Goal: Task Accomplishment & Management: Complete application form

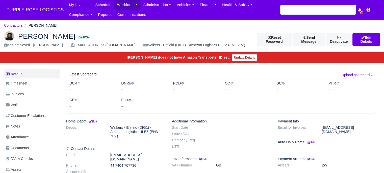
click at [299, 13] on input "search" at bounding box center [318, 10] width 76 height 10
type input "mahom"
type input "mahomoud Mohamed"
type input "mahomou"
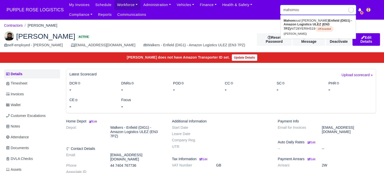
type input "mahomoud Mohamed"
type input "mahomoud"
type input "mahomoud Mohamed"
click at [312, 26] on strong "Enfield (DIG1) - Amazon Logistics ULEZ (EN3 7PZ)" at bounding box center [315, 25] width 65 height 12
type input "[PERSON_NAME]"
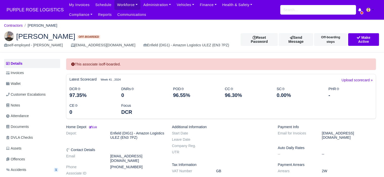
click at [10, 35] on img at bounding box center [9, 36] width 10 height 10
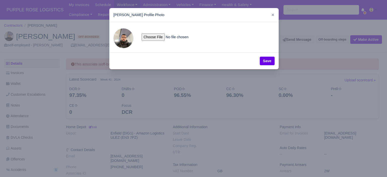
click at [128, 40] on span at bounding box center [123, 38] width 20 height 20
click at [275, 15] on div "Mahomoud Mohamed Profile Photo" at bounding box center [193, 15] width 169 height 14
click at [272, 15] on icon at bounding box center [273, 15] width 3 height 3
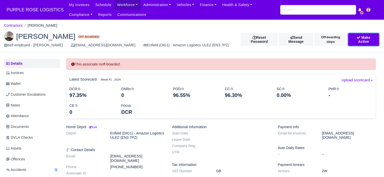
drag, startPoint x: 367, startPoint y: 37, endPoint x: 365, endPoint y: 40, distance: 3.2
click at [367, 37] on button "Make Active" at bounding box center [363, 39] width 31 height 13
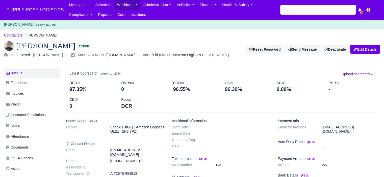
click at [9, 47] on img at bounding box center [9, 46] width 10 height 10
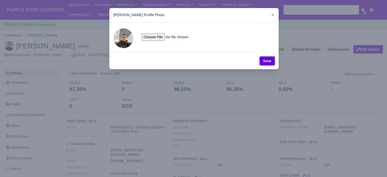
drag, startPoint x: 272, startPoint y: 62, endPoint x: 272, endPoint y: 25, distance: 36.6
click at [271, 59] on button "Save" at bounding box center [267, 61] width 15 height 9
click at [274, 15] on icon at bounding box center [273, 15] width 4 height 4
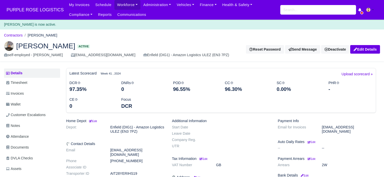
click at [331, 129] on dd "[EMAIL_ADDRESS][DOMAIN_NAME]" at bounding box center [349, 129] width 62 height 9
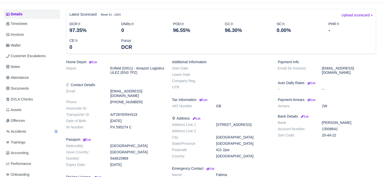
scroll to position [50, 0]
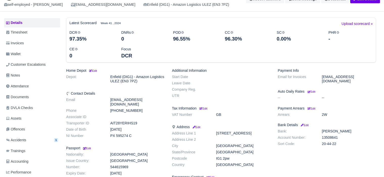
click at [90, 95] on h6 "Contact Details" at bounding box center [115, 94] width 98 height 4
drag, startPoint x: 127, startPoint y: 100, endPoint x: 160, endPoint y: 104, distance: 34.0
click at [160, 104] on dl "Email mahomoud216@outlook.com Phone +447940345249 Associate ID Transporter ID A…" at bounding box center [115, 119] width 106 height 42
click at [152, 102] on dd "[EMAIL_ADDRESS][DOMAIN_NAME]" at bounding box center [137, 102] width 62 height 9
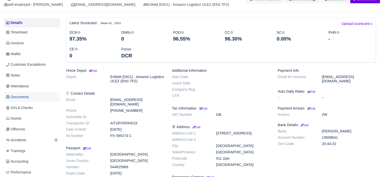
click at [36, 97] on link "Documents" at bounding box center [32, 97] width 56 height 10
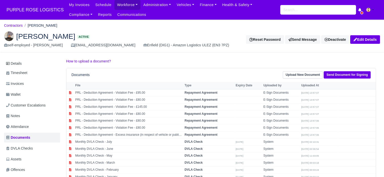
click at [107, 44] on div "[EMAIL_ADDRESS][DOMAIN_NAME]" at bounding box center [103, 45] width 64 height 6
click at [21, 65] on link "Details" at bounding box center [32, 63] width 56 height 9
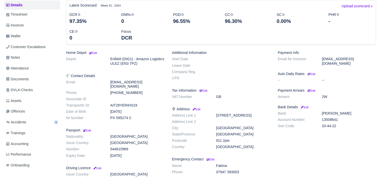
scroll to position [50, 0]
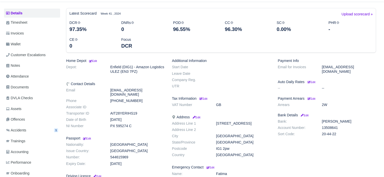
click at [329, 69] on dd "[EMAIL_ADDRESS][DOMAIN_NAME]" at bounding box center [349, 69] width 62 height 9
drag, startPoint x: 323, startPoint y: 67, endPoint x: 361, endPoint y: 68, distance: 37.8
click at [360, 68] on dd "[EMAIL_ADDRESS][DOMAIN_NAME]" at bounding box center [349, 69] width 62 height 9
click at [361, 68] on dd "[EMAIL_ADDRESS][DOMAIN_NAME]" at bounding box center [349, 69] width 62 height 9
click at [122, 69] on dd "Enfield (DIG1) - Amazon Logistics ULEZ (EN3 7PZ)" at bounding box center [137, 69] width 62 height 9
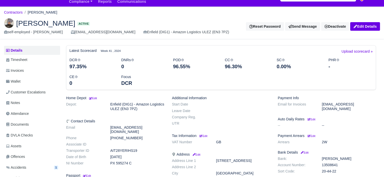
scroll to position [9, 0]
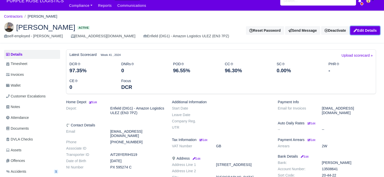
click at [367, 31] on link "Edit Details" at bounding box center [365, 30] width 30 height 9
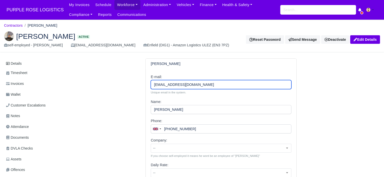
click at [207, 84] on input "[EMAIL_ADDRESS][DOMAIN_NAME]" at bounding box center [221, 84] width 140 height 9
paste input "4@gmail"
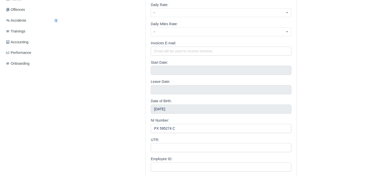
scroll to position [220, 0]
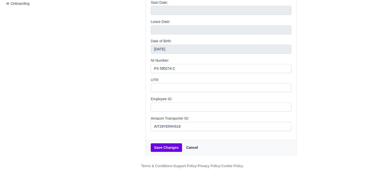
type input "[EMAIL_ADDRESS][DOMAIN_NAME]"
click at [160, 147] on button "Save Changes" at bounding box center [166, 147] width 31 height 9
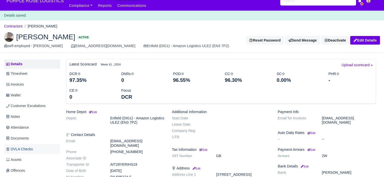
scroll to position [25, 0]
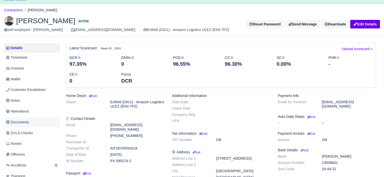
click at [33, 122] on link "Documents" at bounding box center [32, 123] width 56 height 10
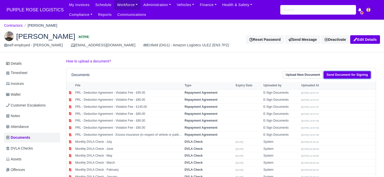
click at [355, 72] on link "Send Document for Signing" at bounding box center [346, 74] width 47 height 7
select select "826"
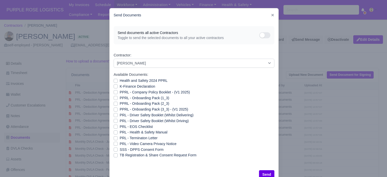
click at [120, 80] on label "Health and Safety 2024 PPRL" at bounding box center [144, 81] width 48 height 6
click at [115, 80] on input "Health and Safety 2024 PPRL" at bounding box center [116, 80] width 4 height 4
checkbox input "true"
drag, startPoint x: 113, startPoint y: 86, endPoint x: 113, endPoint y: 93, distance: 6.3
click at [120, 86] on label "K-Finance Declaration" at bounding box center [138, 87] width 36 height 6
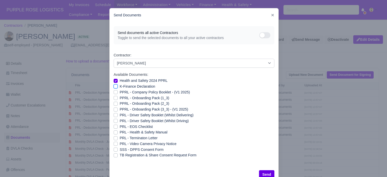
click at [114, 86] on input "K-Finance Declaration" at bounding box center [116, 86] width 4 height 4
checkbox input "true"
drag, startPoint x: 113, startPoint y: 94, endPoint x: 114, endPoint y: 97, distance: 3.1
click at [114, 95] on div "PPRL - Company Policy Booklet - (V1 2025)" at bounding box center [194, 93] width 161 height 6
click at [120, 99] on label "PPRL - Onboarding Pack (1_3)" at bounding box center [144, 98] width 49 height 6
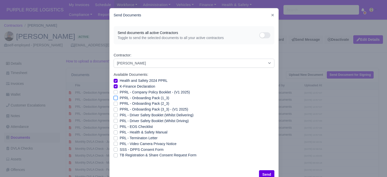
click at [115, 99] on input "PPRL - Onboarding Pack (1_3)" at bounding box center [116, 97] width 4 height 4
checkbox input "true"
click at [120, 93] on label "PPRL - Company Policy Booklet - (V1 2025)" at bounding box center [155, 93] width 70 height 6
click at [114, 93] on input "PPRL - Company Policy Booklet - (V1 2025)" at bounding box center [116, 92] width 4 height 4
checkbox input "true"
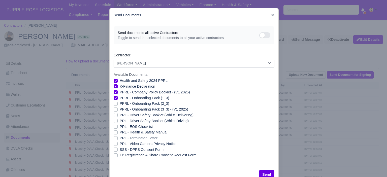
drag, startPoint x: 114, startPoint y: 103, endPoint x: 114, endPoint y: 109, distance: 5.8
click at [120, 103] on label "PPRL - Onboarding Pack (2_3)" at bounding box center [144, 104] width 49 height 6
click at [114, 103] on input "PPRL - Onboarding Pack (2_3)" at bounding box center [116, 103] width 4 height 4
checkbox input "true"
click at [120, 111] on label "PPRL - Onboarding Pack (3_3) - (V1 2025)" at bounding box center [154, 110] width 69 height 6
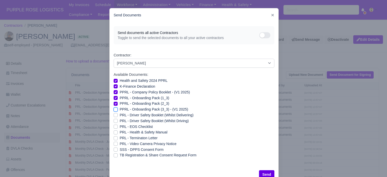
click at [114, 111] on input "PPRL - Onboarding Pack (3_3) - (V1 2025)" at bounding box center [116, 109] width 4 height 4
checkbox input "true"
click at [120, 115] on label "PRL - Driver Safety Booklet (Whilst Delivering)" at bounding box center [157, 115] width 74 height 6
click at [114, 115] on input "PRL - Driver Safety Booklet (Whilst Delivering)" at bounding box center [116, 114] width 4 height 4
checkbox input "true"
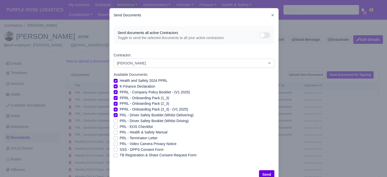
click at [120, 120] on label "PRL - Driver Safety Booklet (Whilst Driving)" at bounding box center [154, 121] width 69 height 6
click at [114, 120] on input "PRL - Driver Safety Booklet (Whilst Driving)" at bounding box center [116, 120] width 4 height 4
checkbox input "true"
click at [120, 133] on label "PRL - Health & Safety Manual" at bounding box center [144, 133] width 48 height 6
click at [114, 133] on input "PRL - Health & Safety Manual" at bounding box center [116, 132] width 4 height 4
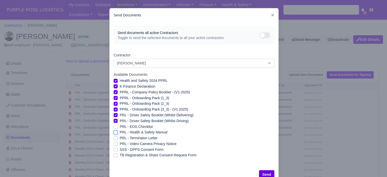
checkbox input "true"
click at [120, 145] on label "PRL - Video Camera Privacy Notice" at bounding box center [148, 144] width 57 height 6
click at [114, 145] on input "PRL - Video Camera Privacy Notice" at bounding box center [116, 143] width 4 height 4
checkbox input "true"
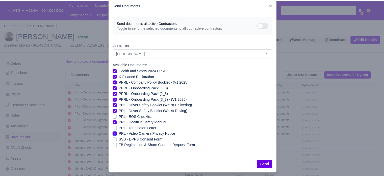
scroll to position [14, 0]
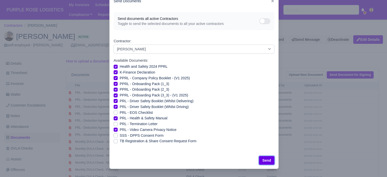
click at [266, 159] on button "Send" at bounding box center [266, 160] width 15 height 9
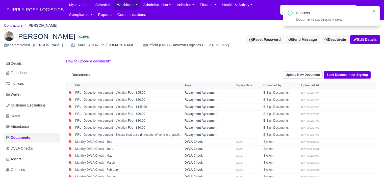
click at [372, 12] on icon at bounding box center [374, 12] width 4 height 4
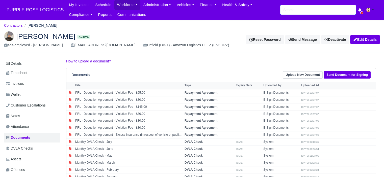
click at [319, 13] on input "search" at bounding box center [318, 10] width 76 height 10
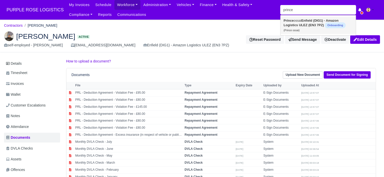
click at [312, 24] on strong "Enfield (DIG1) - Amazon Logistics ULEZ (EN3 7PZ)" at bounding box center [310, 23] width 55 height 8
type input "Prince ossai"
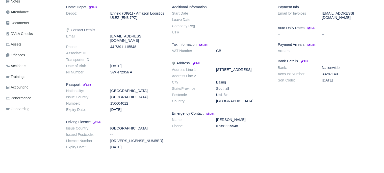
scroll to position [126, 0]
click at [30, 23] on link "Documents" at bounding box center [32, 23] width 56 height 10
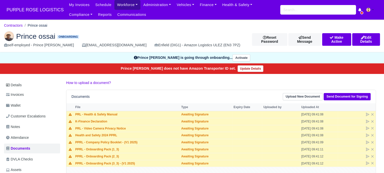
click at [126, 5] on link "Workforce" at bounding box center [127, 5] width 26 height 10
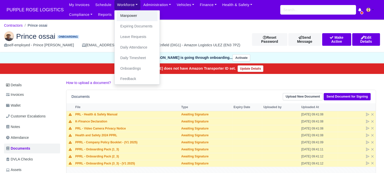
click at [127, 17] on link "Manpower" at bounding box center [137, 16] width 41 height 11
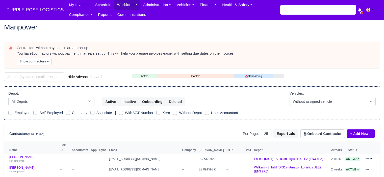
select select "25"
click at [332, 136] on button "Onboard Contractor" at bounding box center [322, 134] width 44 height 9
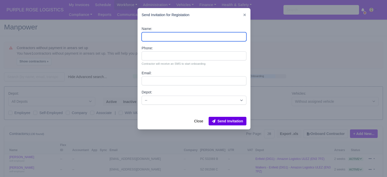
click at [203, 36] on input "Name:" at bounding box center [194, 36] width 105 height 9
paste input "[PERSON_NAME]"
type input "[PERSON_NAME]"
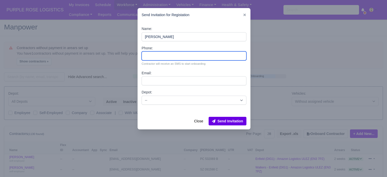
click at [168, 54] on input "Phone:" at bounding box center [194, 55] width 105 height 9
click at [185, 57] on input "Phone:" at bounding box center [194, 55] width 105 height 9
paste input "44 7557 994917"
type input "44 7557 994917"
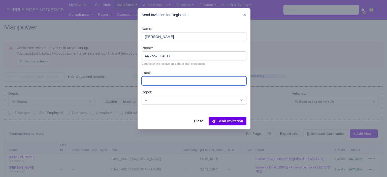
click at [170, 80] on input "Email:" at bounding box center [194, 80] width 105 height 9
paste input "[EMAIL_ADDRESS][DOMAIN_NAME]"
type input "[EMAIL_ADDRESS][DOMAIN_NAME]"
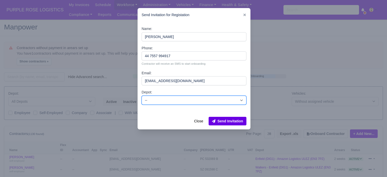
click at [174, 103] on select "-- Enfield (DIG1) - Amazon Logistics ULEZ (EN3 7PZ) Harlow (DHW1) - Amazon Logi…" at bounding box center [194, 100] width 105 height 9
select select "5"
click at [142, 96] on select "-- Enfield (DIG1) - Amazon Logistics ULEZ (EN3 7PZ) Harlow (DHW1) - Amazon Logi…" at bounding box center [194, 100] width 105 height 9
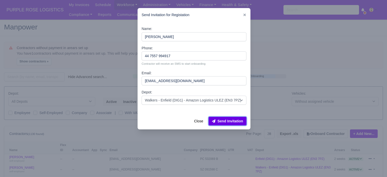
click at [228, 122] on button "Send Invitation" at bounding box center [228, 121] width 38 height 9
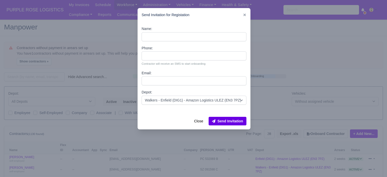
drag, startPoint x: 307, startPoint y: 66, endPoint x: 213, endPoint y: 7, distance: 110.7
click at [307, 66] on div at bounding box center [193, 88] width 387 height 177
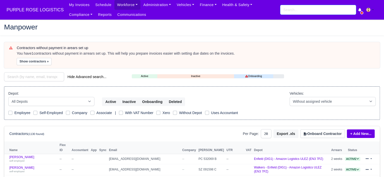
click at [300, 11] on input "search" at bounding box center [318, 10] width 76 height 10
type input "dawi"
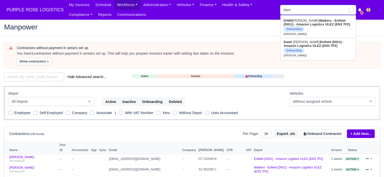
type input "[PERSON_NAME]"
type input "dawid"
type input "[PERSON_NAME]"
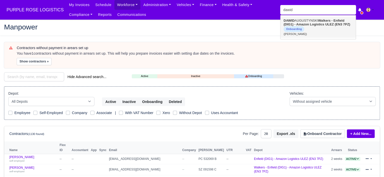
click at [306, 28] on link "[PERSON_NAME] Walkers - Enfield (DIG1) - Amazon Logistics ULEZ (EN3 7PZ) Onboar…" at bounding box center [317, 27] width 75 height 21
type input "[PERSON_NAME]"
